Goal: Task Accomplishment & Management: Use online tool/utility

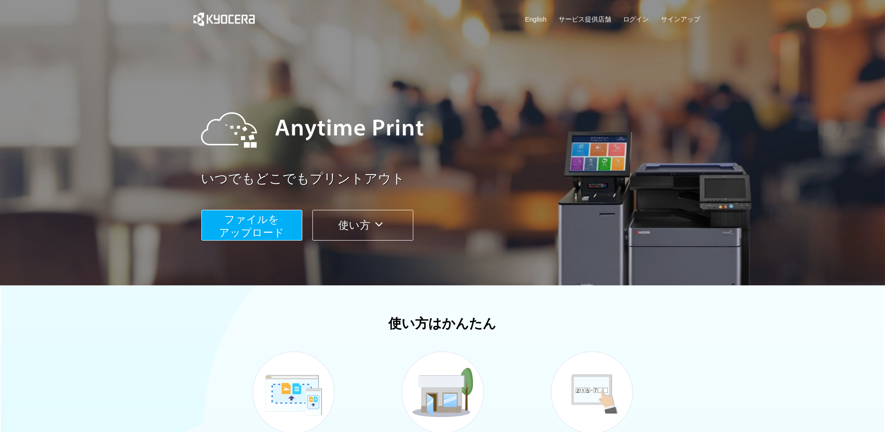
click at [345, 133] on img at bounding box center [312, 129] width 240 height 79
click at [596, 18] on link "サービス提供店舗" at bounding box center [585, 18] width 53 height 9
click at [279, 216] on button "ファイルを ​​アップロード" at bounding box center [251, 225] width 101 height 31
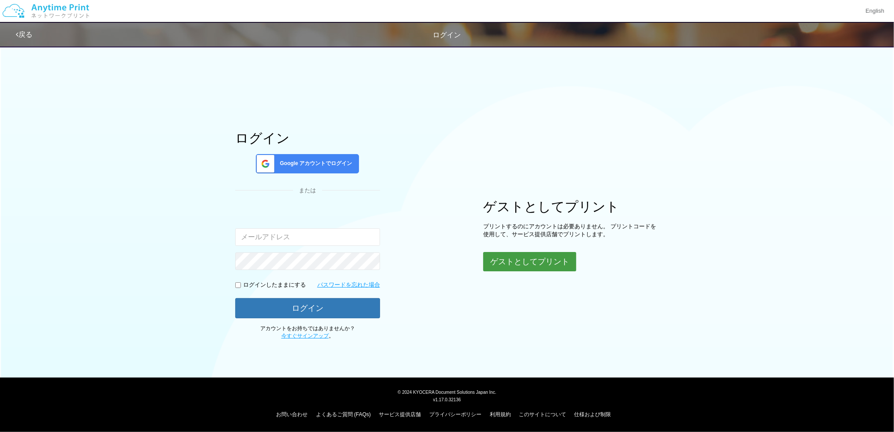
click at [529, 264] on button "ゲストとしてプリント" at bounding box center [529, 261] width 93 height 19
click at [534, 263] on button "ゲストとしてプリント" at bounding box center [529, 261] width 93 height 19
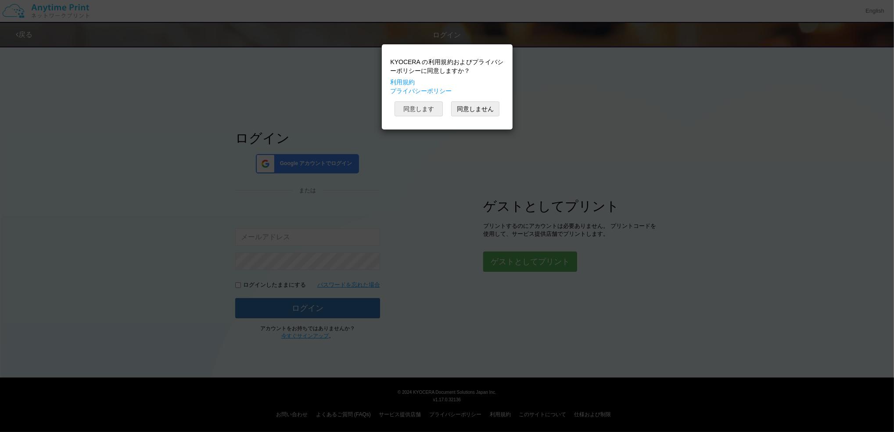
click at [406, 107] on button "同意します" at bounding box center [419, 108] width 48 height 15
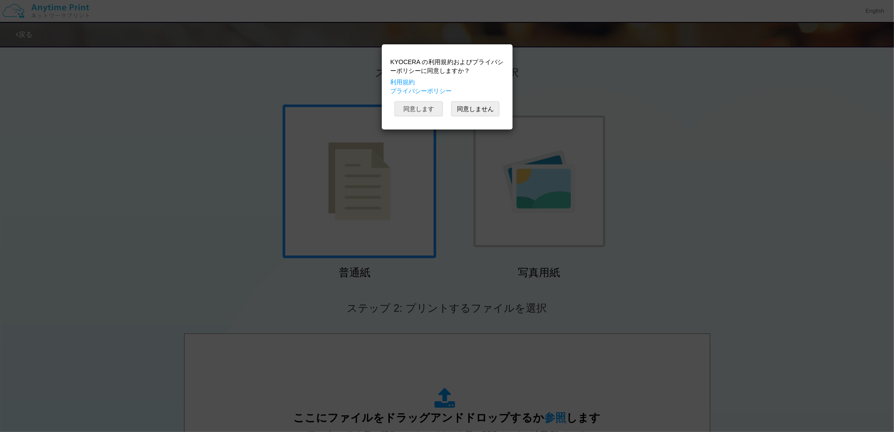
click at [417, 113] on button "同意します" at bounding box center [419, 108] width 48 height 15
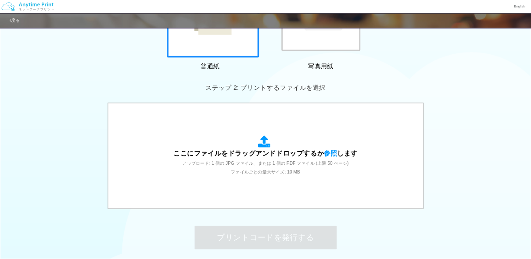
scroll to position [176, 0]
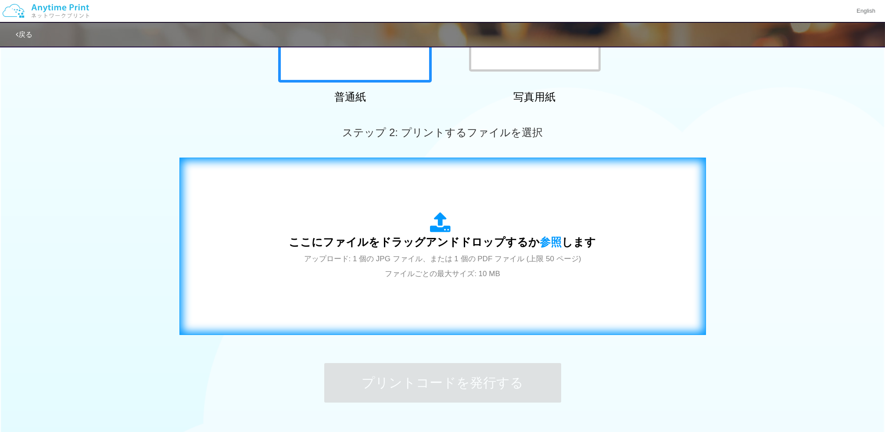
click at [409, 281] on div "ここにファイルをドラッグアンドドロップするか 参照 します アップロード: 1 個の JPG ファイル、または 1 個の PDF ファイル (上限 50 ペー…" at bounding box center [443, 246] width 508 height 159
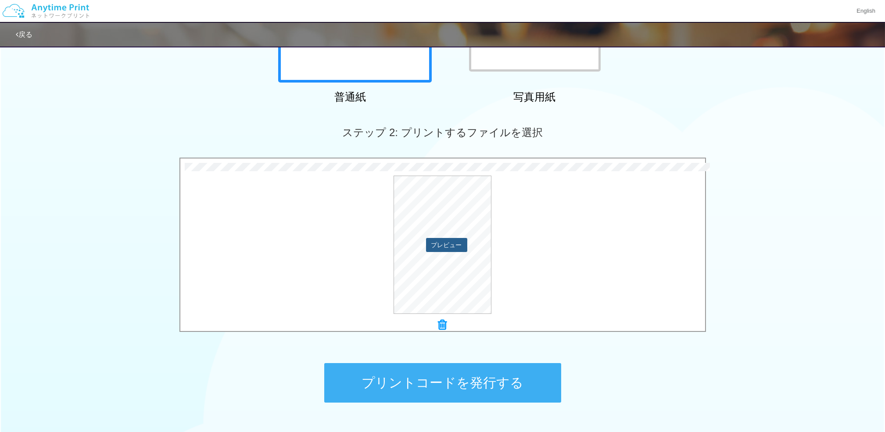
click at [446, 241] on button "プレビュー" at bounding box center [446, 245] width 41 height 14
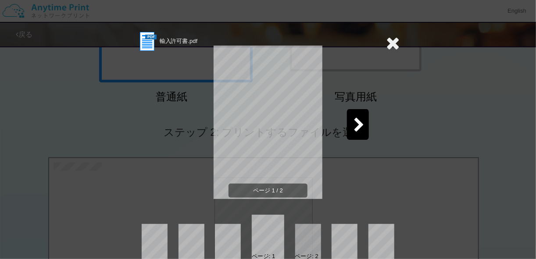
click at [395, 40] on icon at bounding box center [393, 43] width 14 height 18
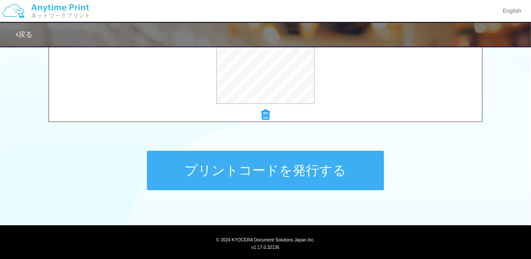
scroll to position [408, 0]
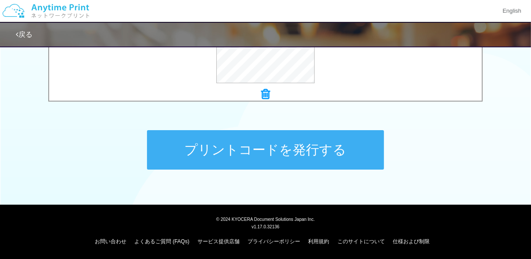
click at [316, 151] on button "プリントコードを発行する" at bounding box center [265, 150] width 237 height 40
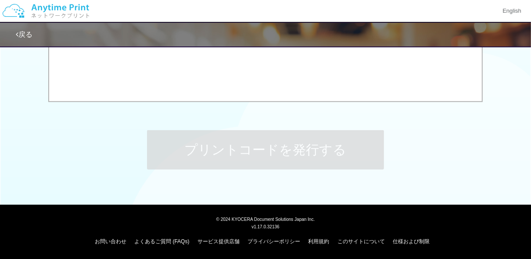
scroll to position [0, 0]
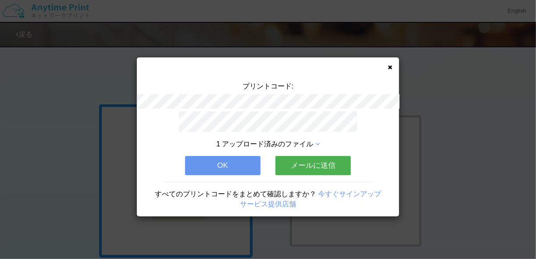
click at [391, 67] on icon at bounding box center [390, 68] width 4 height 6
